Goal: Transaction & Acquisition: Purchase product/service

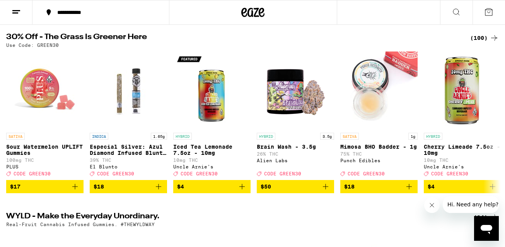
click at [478, 34] on div "(100)" at bounding box center [485, 37] width 29 height 9
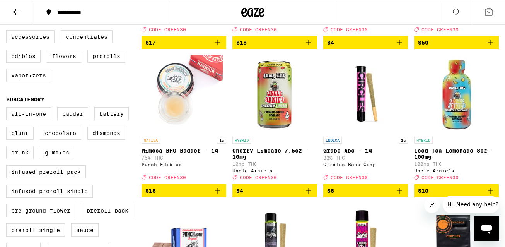
scroll to position [171, 0]
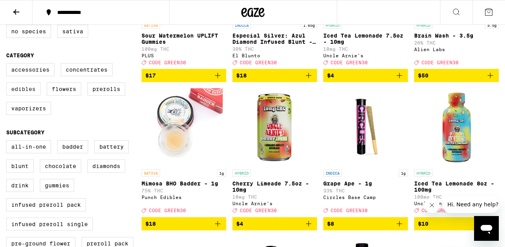
click at [25, 96] on label "Edibles" at bounding box center [23, 88] width 34 height 13
click at [8, 65] on input "Edibles" at bounding box center [8, 64] width 0 height 0
checkbox input "true"
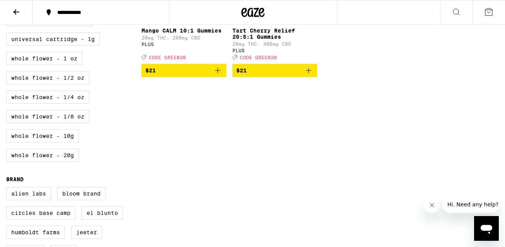
scroll to position [476, 0]
